Goal: Task Accomplishment & Management: Complete application form

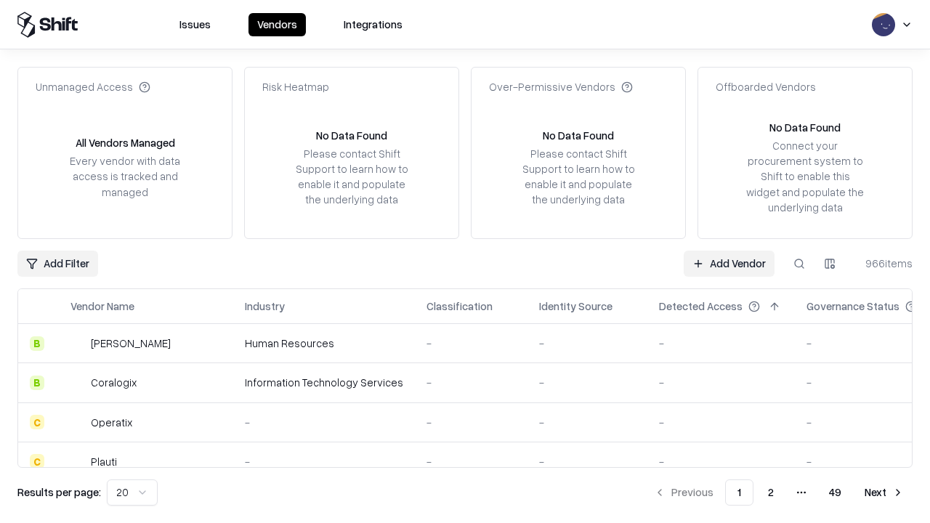
click at [729, 263] on link "Add Vendor" at bounding box center [729, 264] width 91 height 26
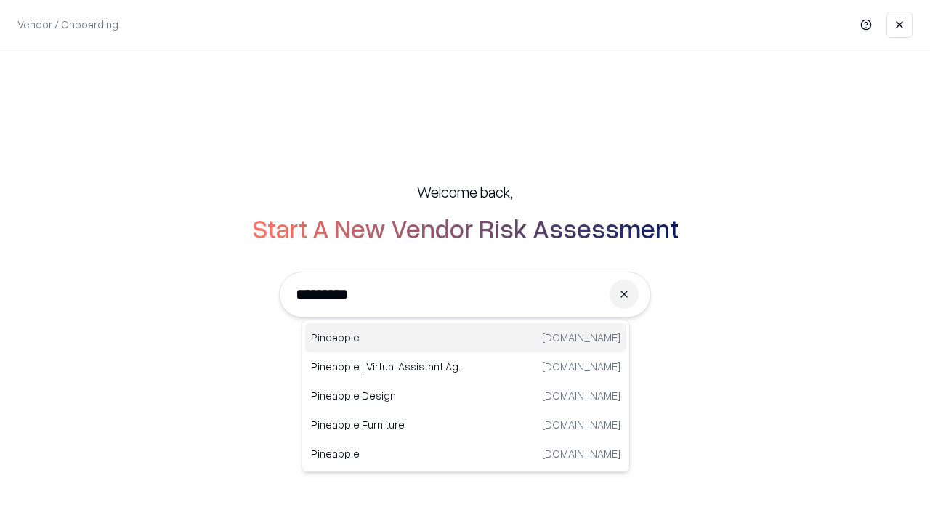
click at [466, 338] on div "Pineapple [DOMAIN_NAME]" at bounding box center [465, 337] width 321 height 29
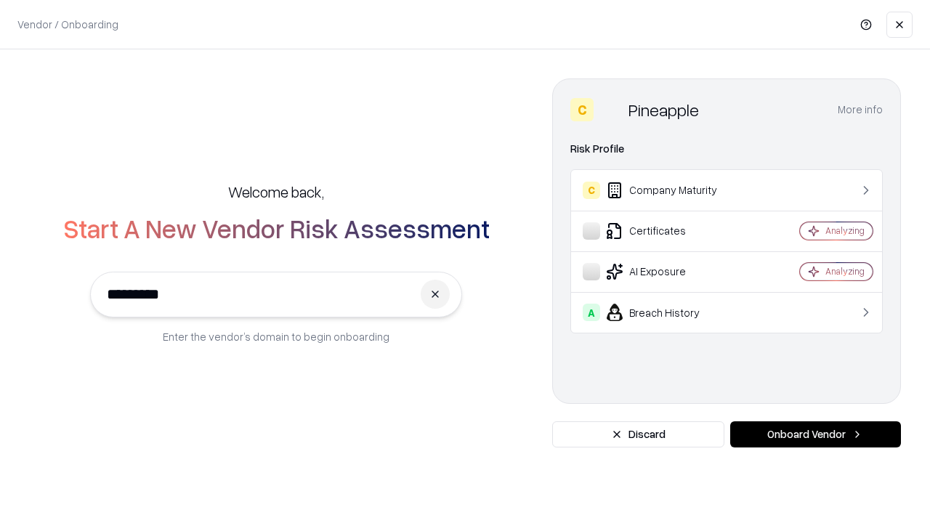
type input "*********"
click at [816, 435] on button "Onboard Vendor" at bounding box center [816, 435] width 171 height 26
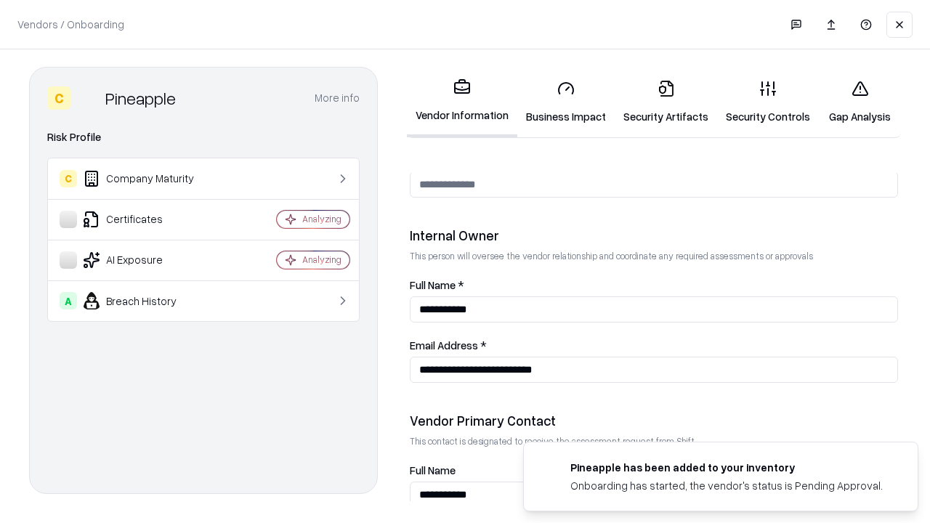
scroll to position [753, 0]
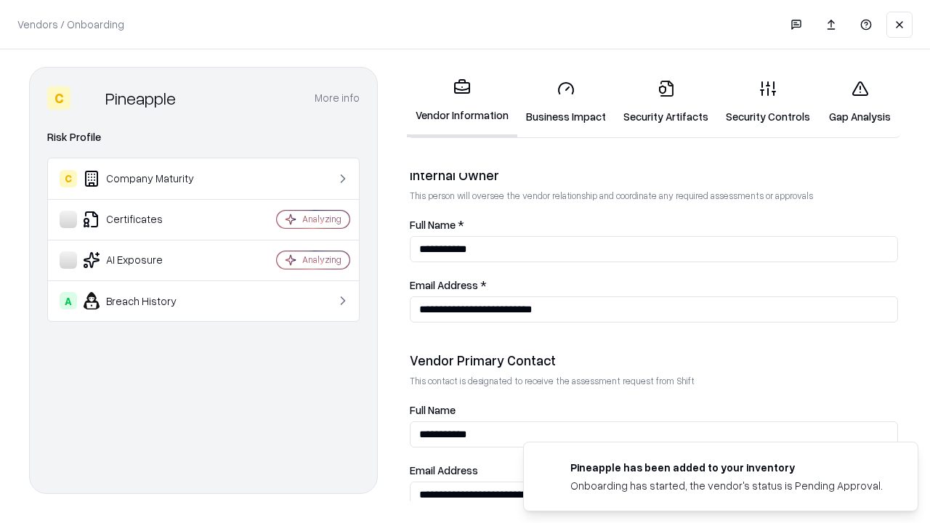
click at [666, 102] on link "Security Artifacts" at bounding box center [666, 102] width 102 height 68
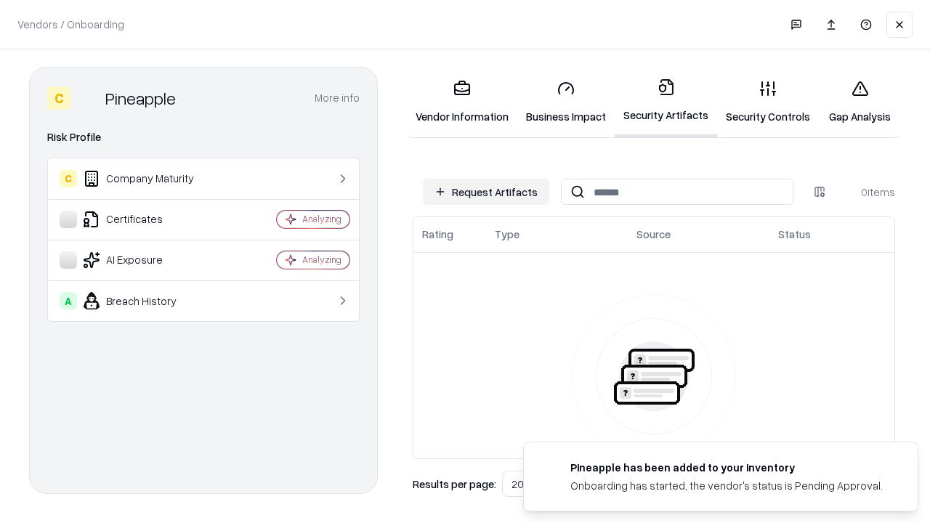
click at [486, 192] on button "Request Artifacts" at bounding box center [486, 192] width 126 height 26
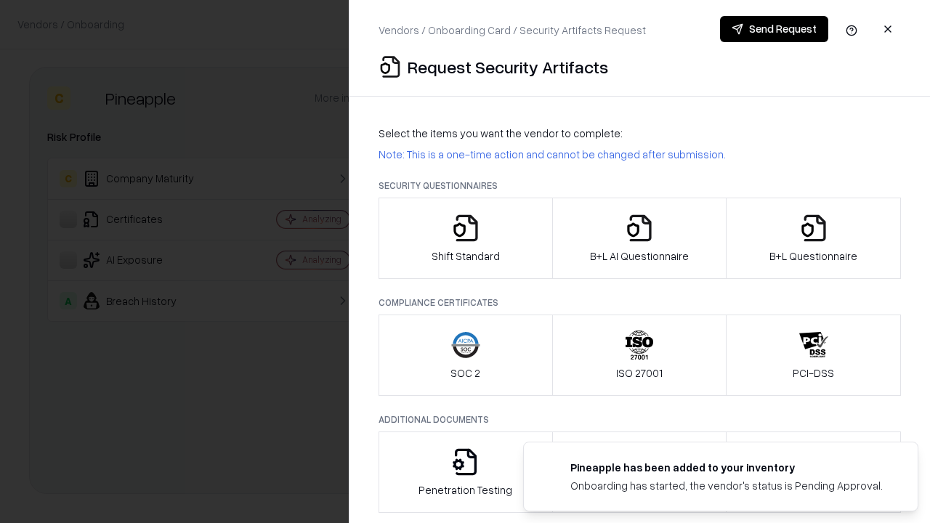
click at [813, 238] on icon "button" at bounding box center [814, 228] width 29 height 29
click at [639, 238] on icon "button" at bounding box center [639, 228] width 29 height 29
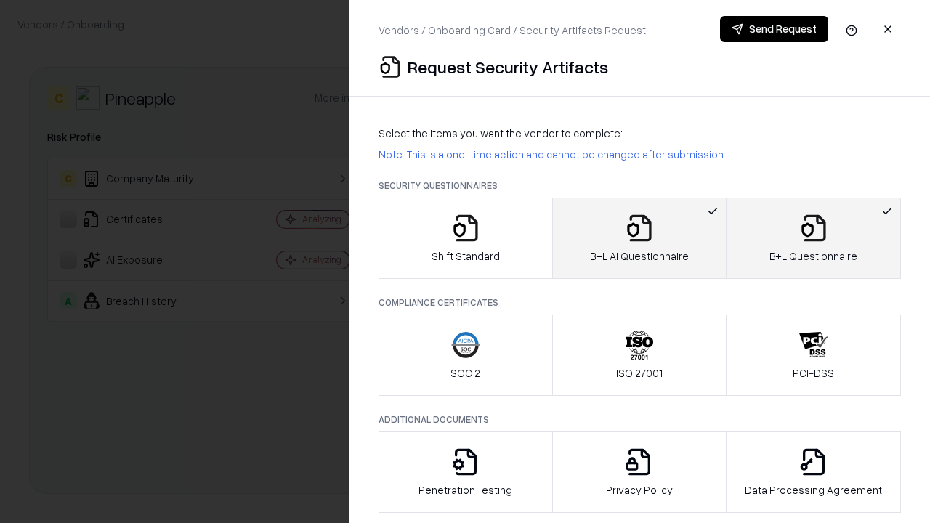
click at [774, 29] on button "Send Request" at bounding box center [774, 29] width 108 height 26
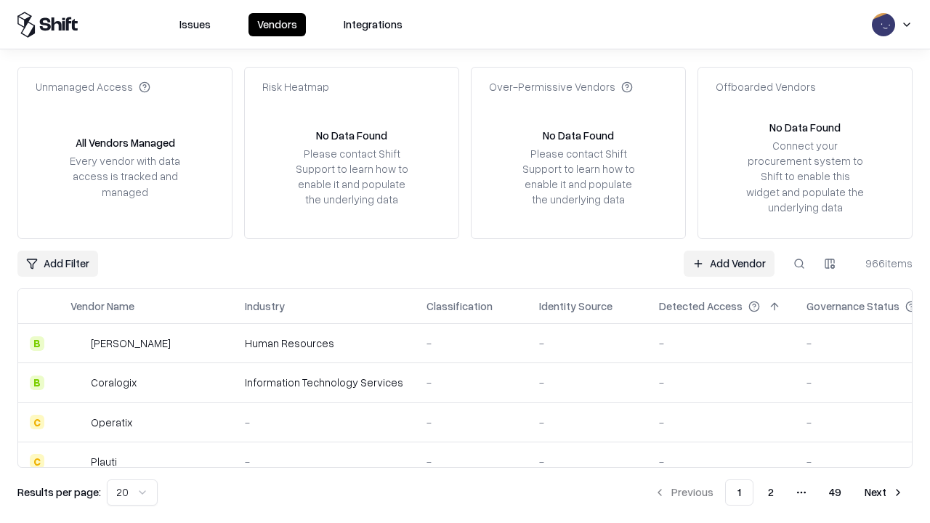
click at [729, 263] on link "Add Vendor" at bounding box center [729, 264] width 91 height 26
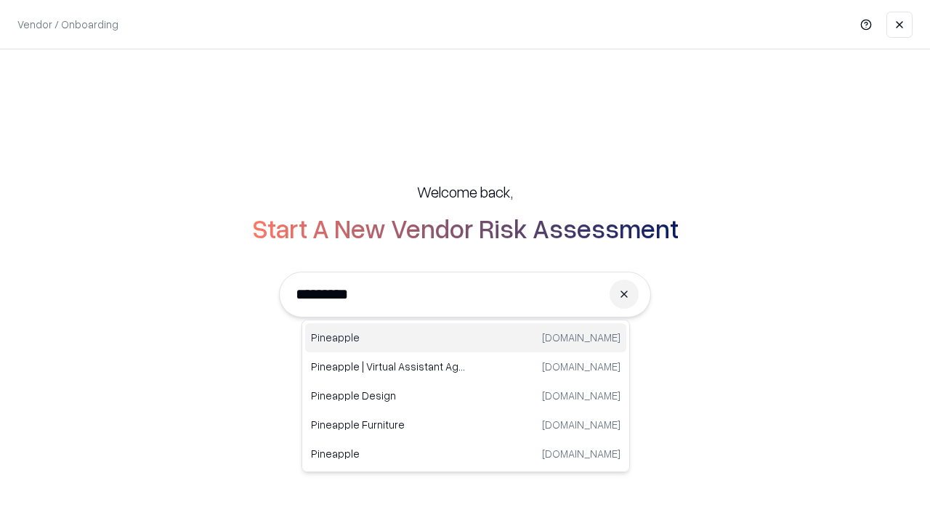
click at [466, 338] on div "Pineapple [DOMAIN_NAME]" at bounding box center [465, 337] width 321 height 29
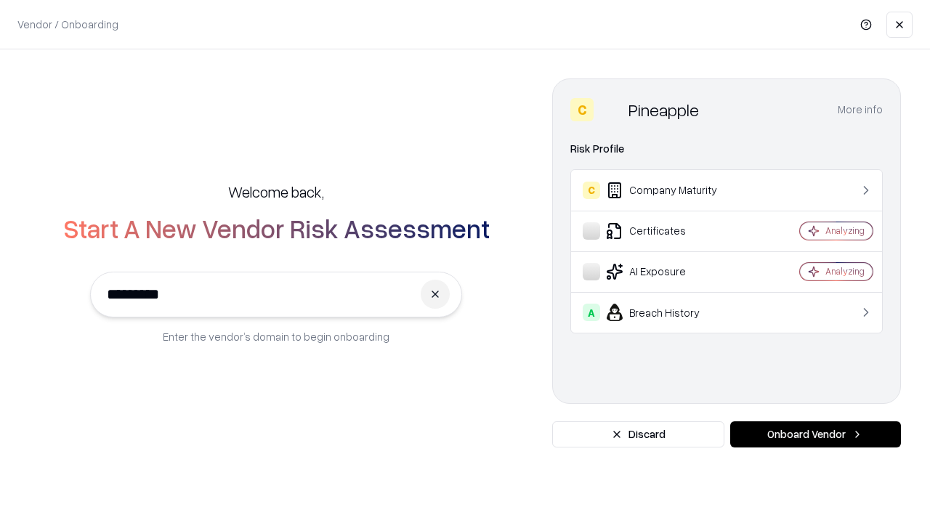
type input "*********"
click at [816, 435] on button "Onboard Vendor" at bounding box center [816, 435] width 171 height 26
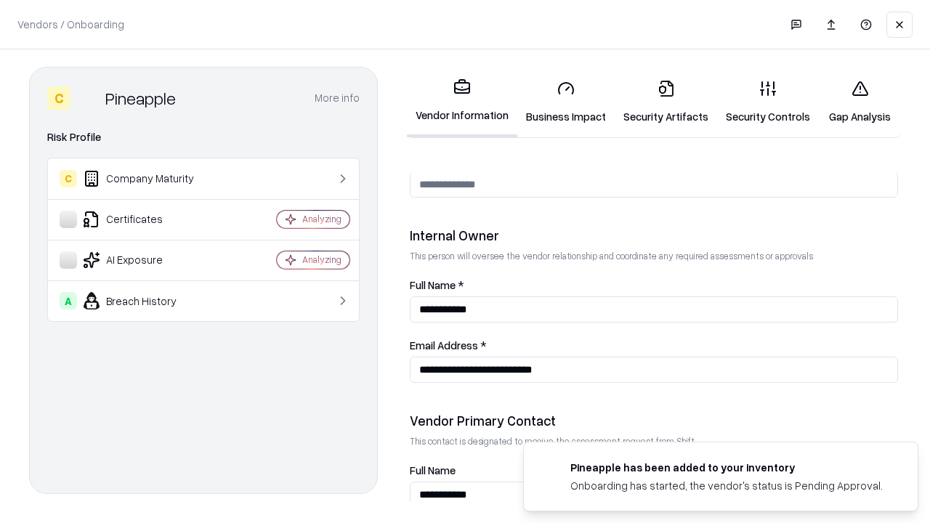
scroll to position [753, 0]
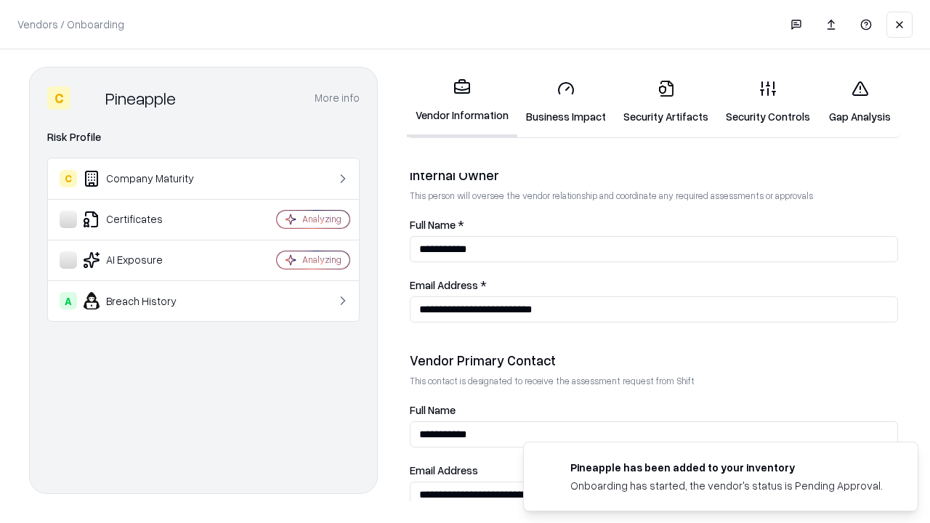
click at [860, 102] on link "Gap Analysis" at bounding box center [860, 102] width 82 height 68
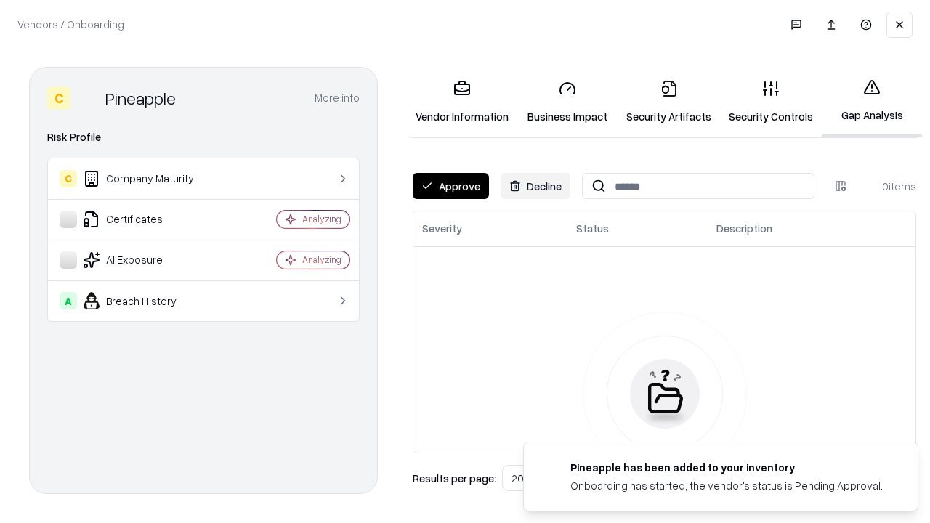
click at [451, 186] on button "Approve" at bounding box center [451, 186] width 76 height 26
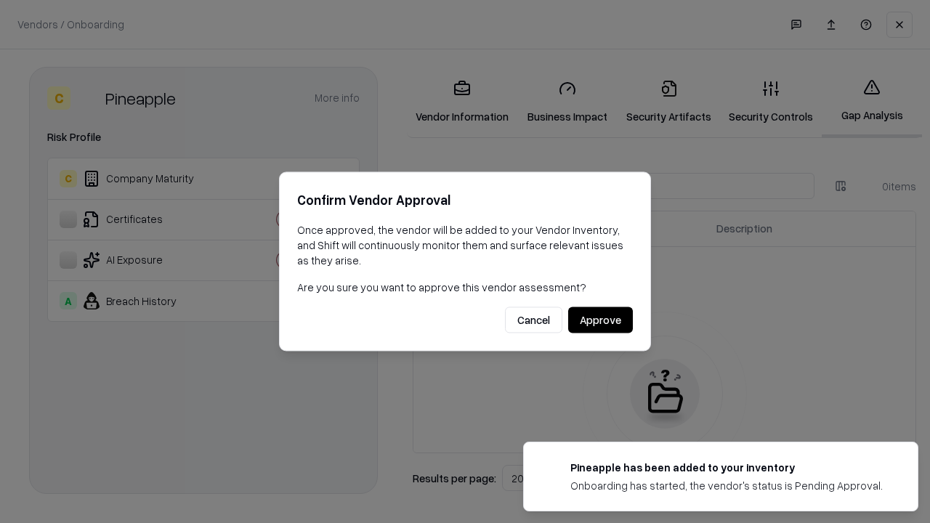
click at [600, 320] on button "Approve" at bounding box center [600, 320] width 65 height 26
